Goal: Information Seeking & Learning: Learn about a topic

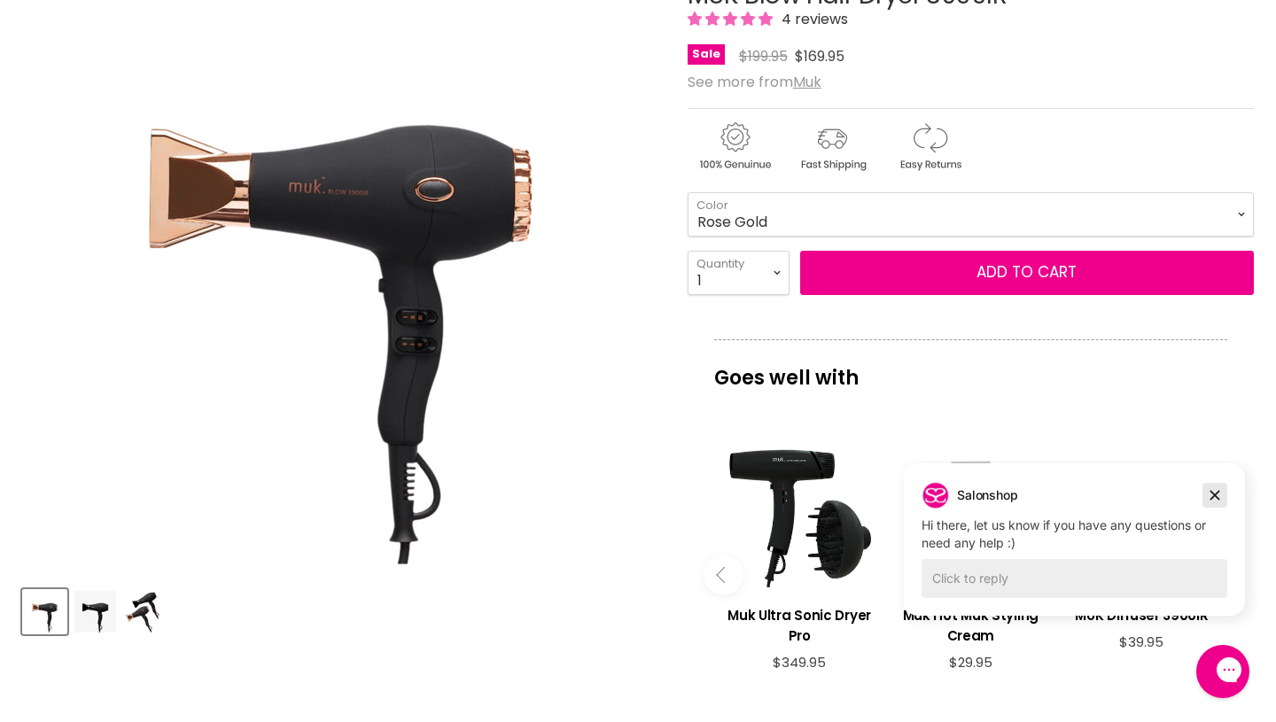
click at [1211, 496] on icon "Dismiss campaign" at bounding box center [1215, 495] width 18 height 21
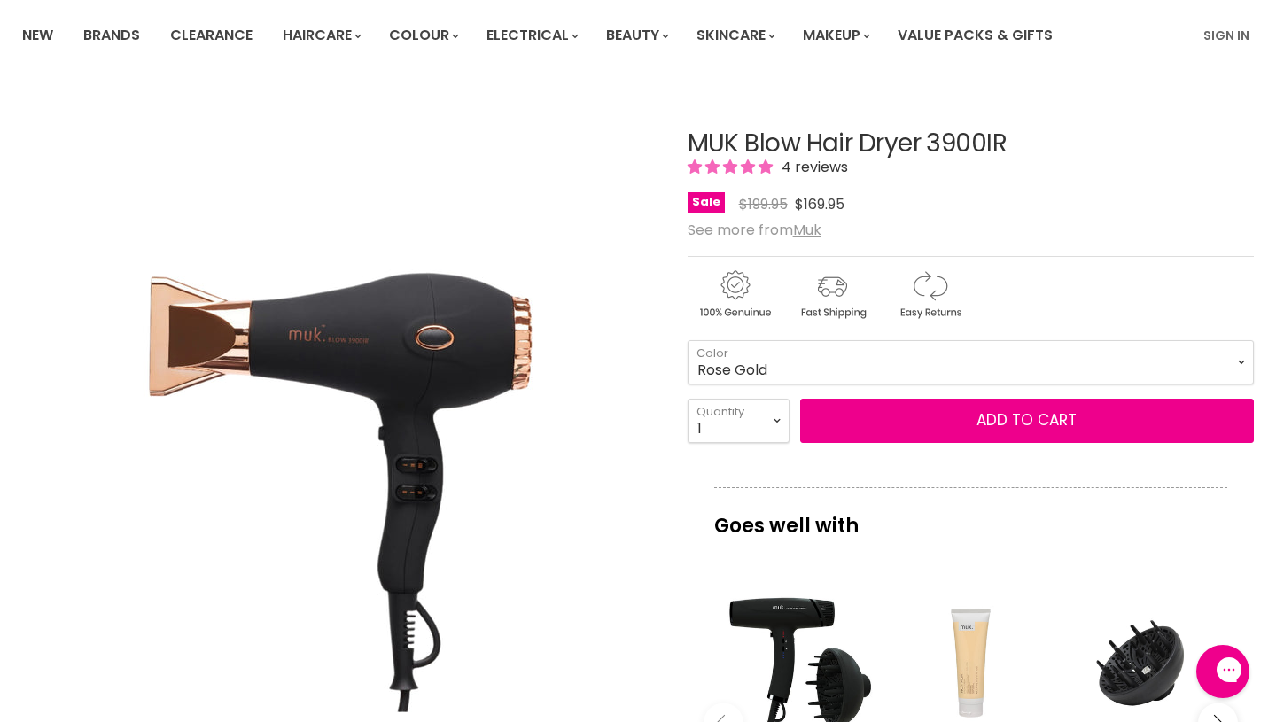
scroll to position [118, 0]
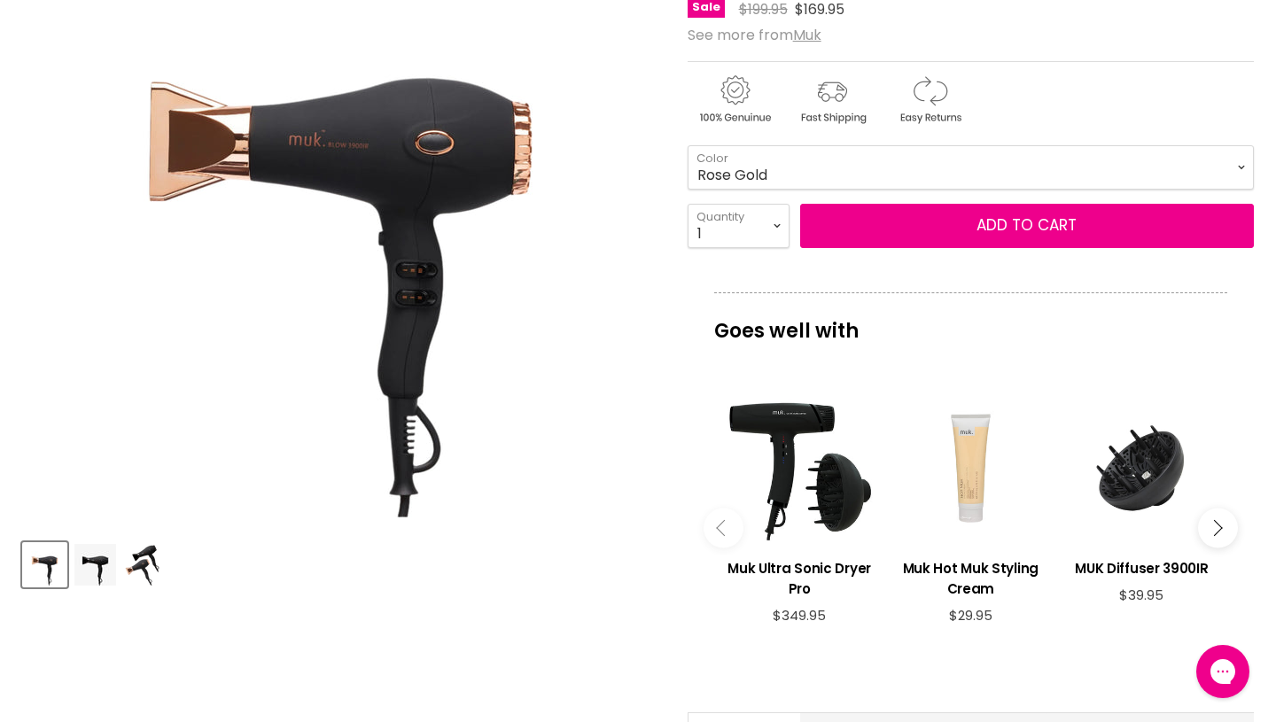
scroll to position [323, 0]
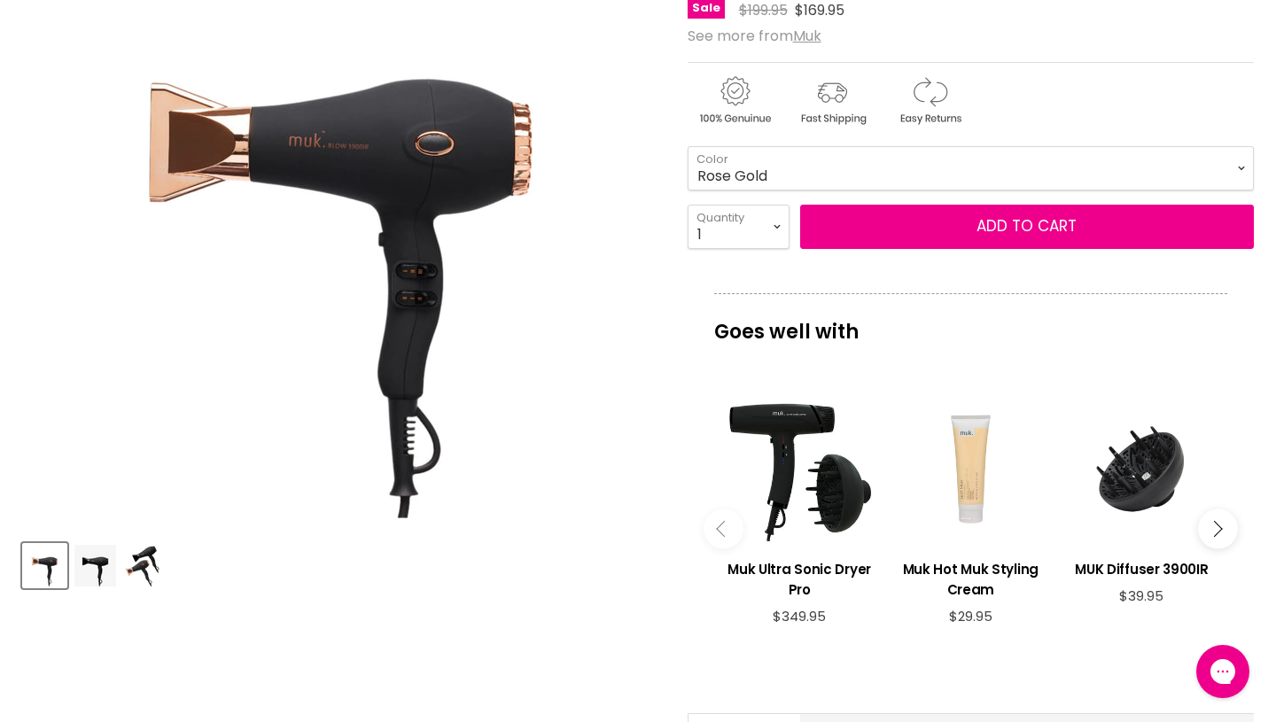
click at [152, 579] on img "Product thumbnails" at bounding box center [142, 566] width 35 height 42
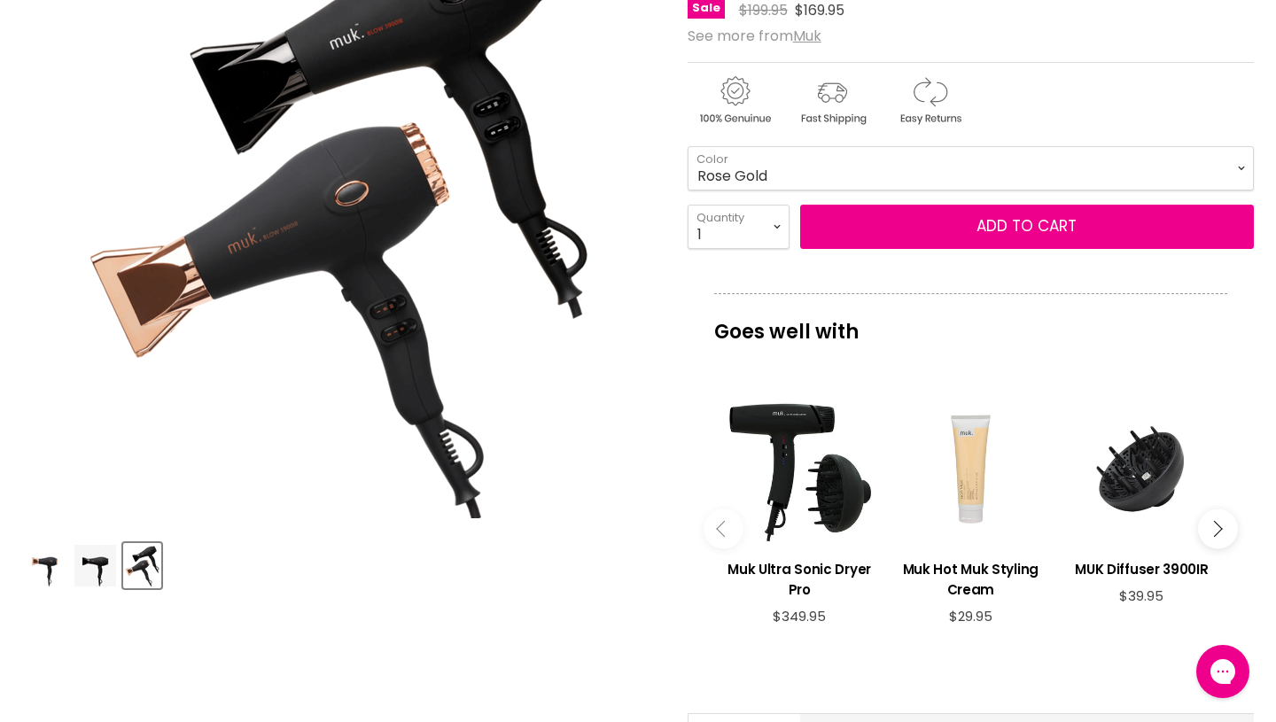
click at [80, 570] on img "Product thumbnails" at bounding box center [95, 566] width 42 height 42
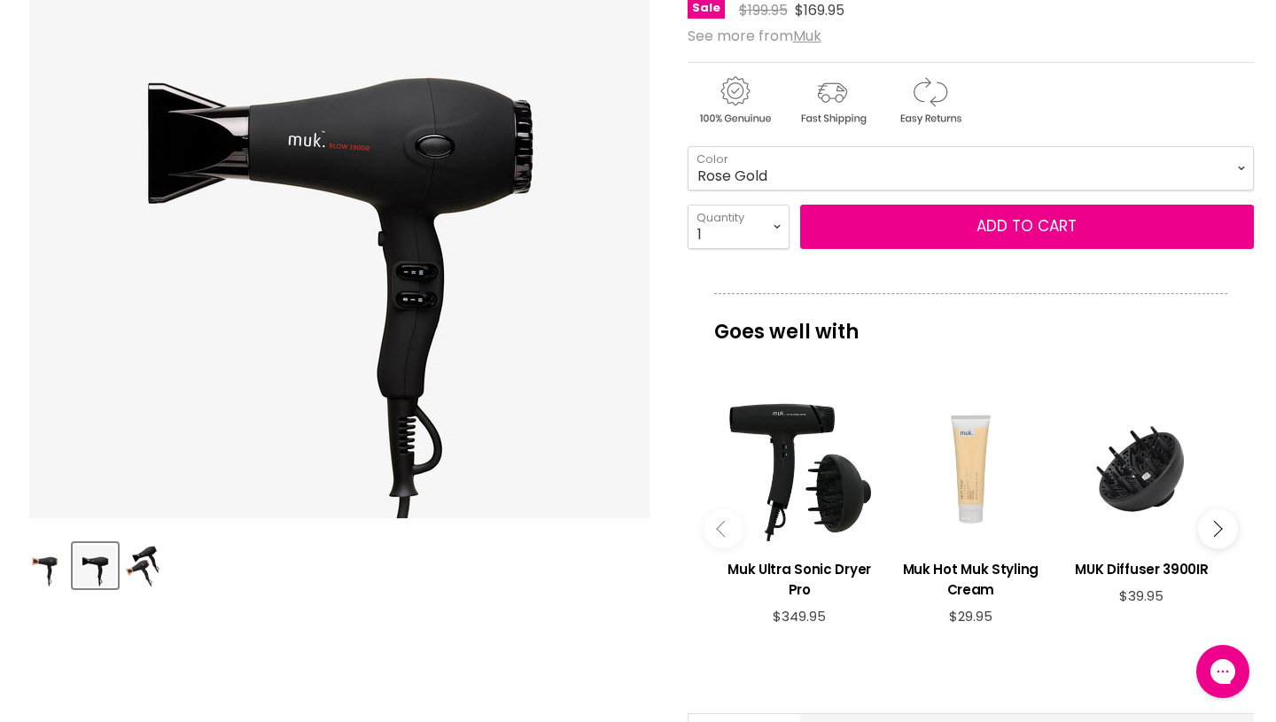
click at [142, 574] on img "Product thumbnails" at bounding box center [142, 566] width 35 height 42
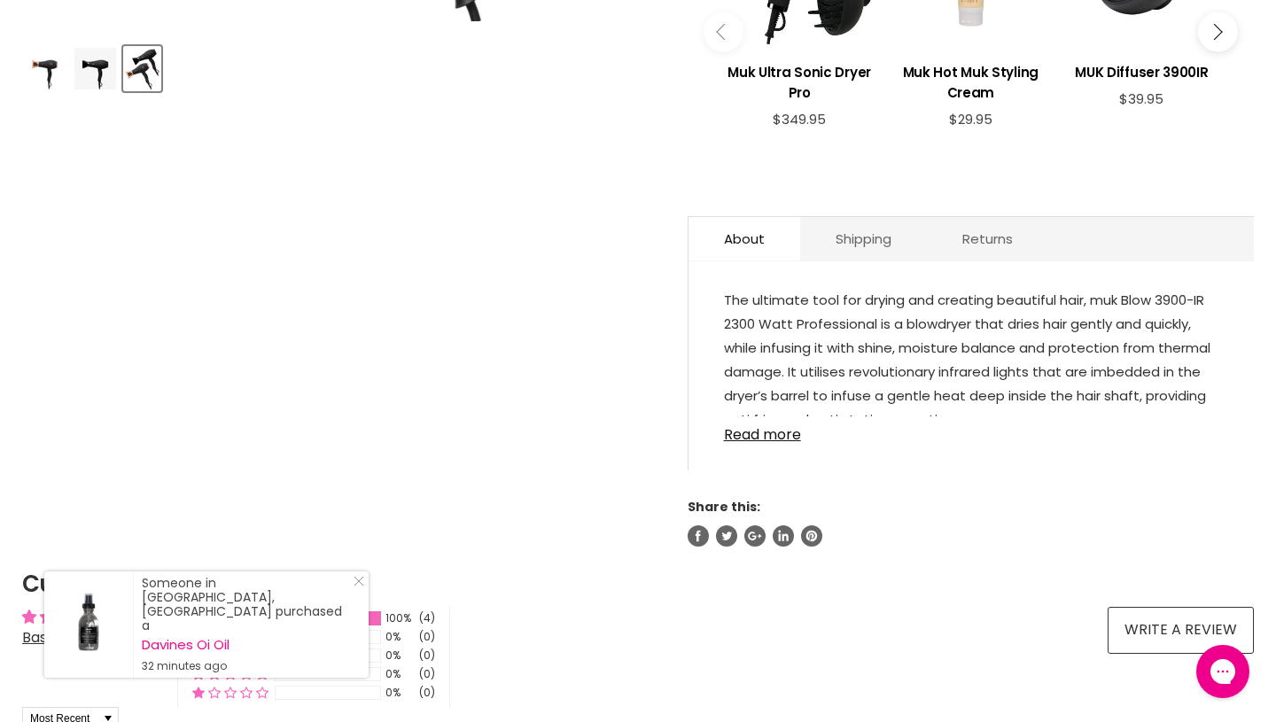
scroll to position [828, 0]
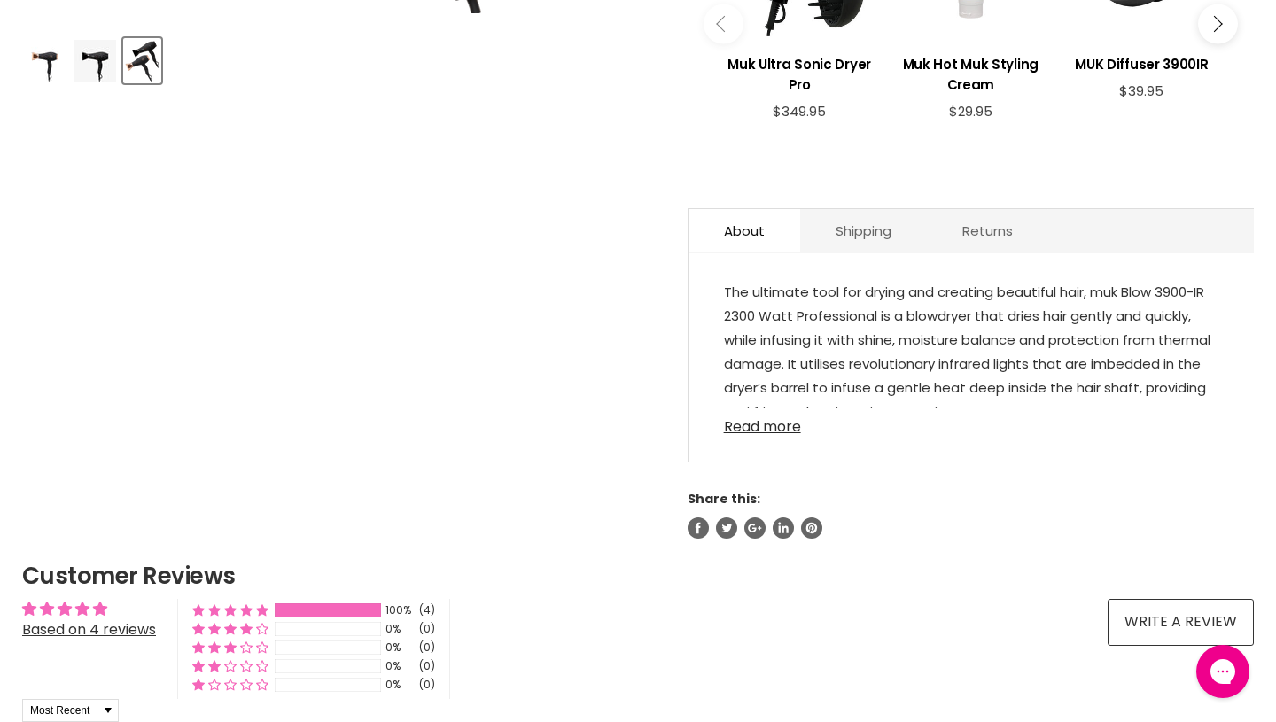
click at [754, 432] on link "Read more" at bounding box center [971, 421] width 494 height 27
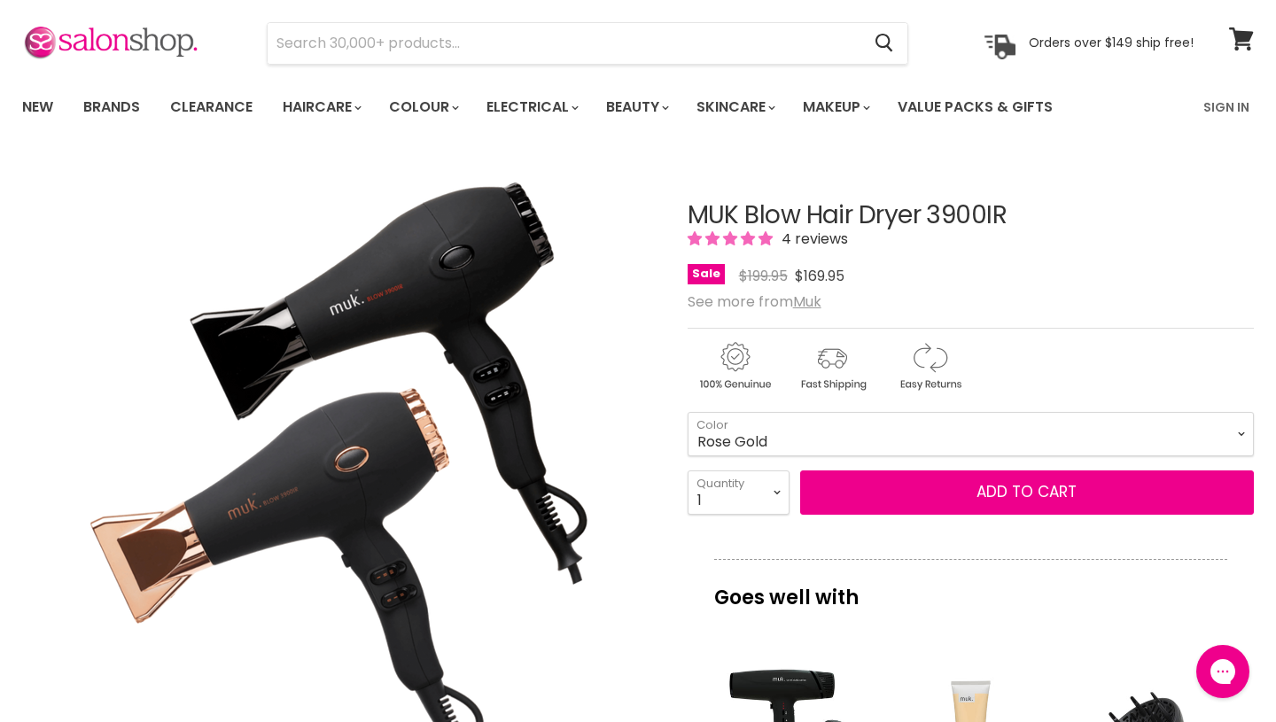
scroll to position [35, 0]
